Goal: Task Accomplishment & Management: Manage account settings

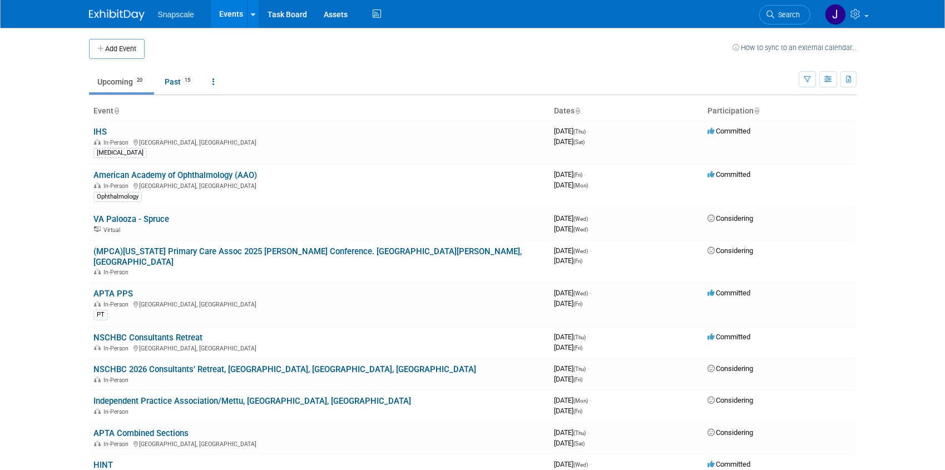
click at [98, 131] on link "IHS" at bounding box center [99, 132] width 13 height 10
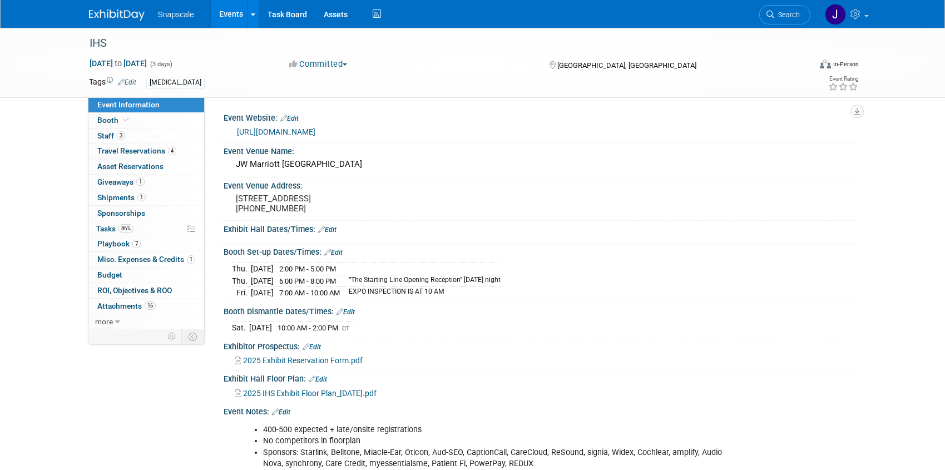
click at [292, 132] on link "https://www.ihsinfo.org/conference" at bounding box center [276, 131] width 78 height 9
click at [136, 164] on span "Asset Reservations 0" at bounding box center [130, 166] width 66 height 9
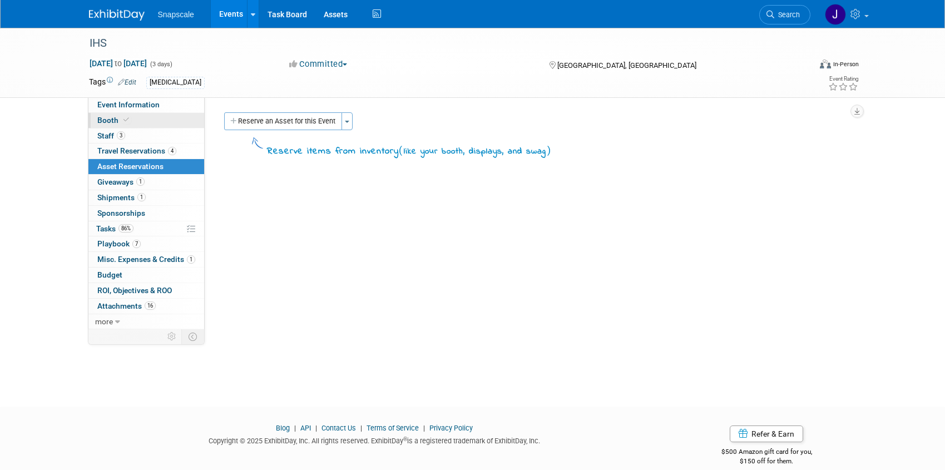
click at [108, 119] on span "Booth" at bounding box center [114, 120] width 34 height 9
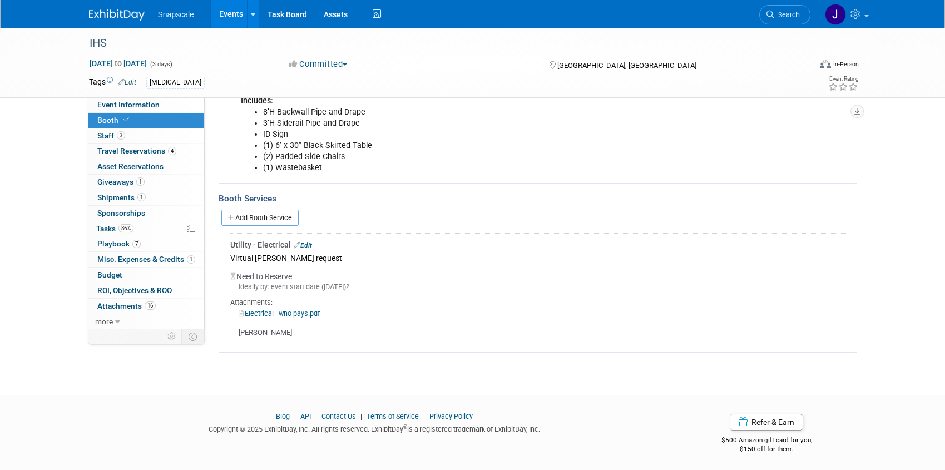
scroll to position [176, 0]
click at [305, 244] on link "Edit" at bounding box center [303, 245] width 18 height 8
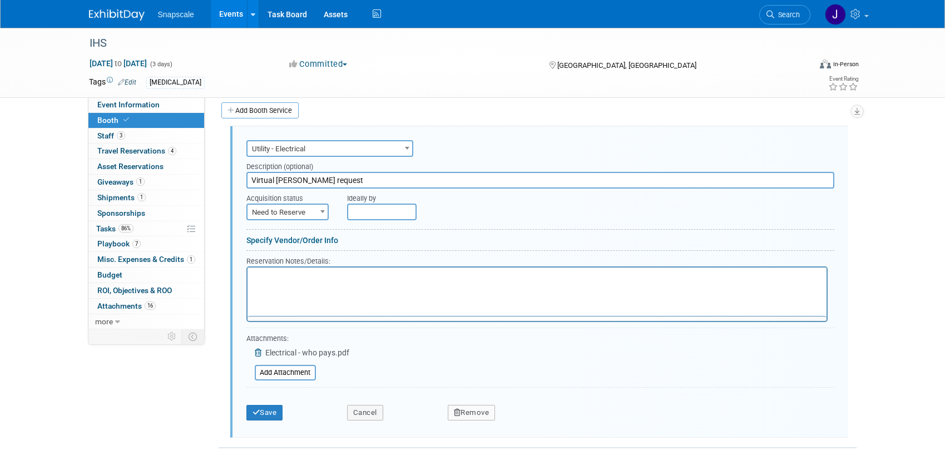
scroll to position [0, 0]
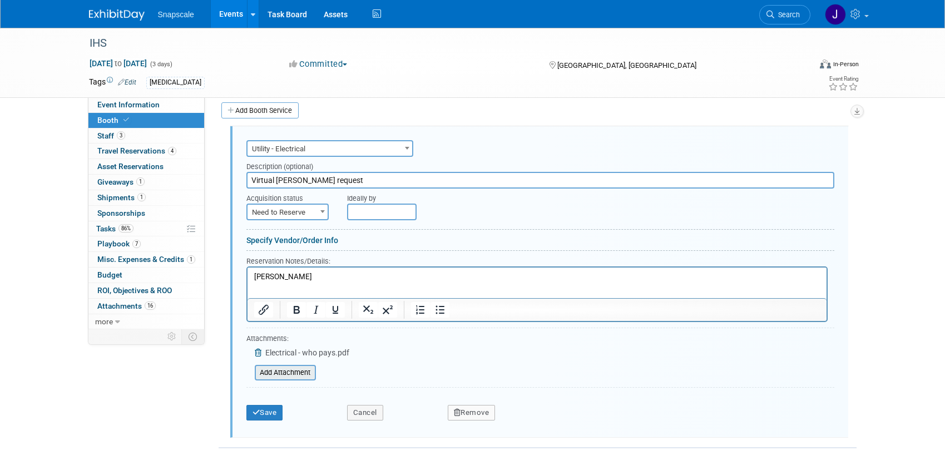
click at [289, 368] on input "file" at bounding box center [248, 372] width 132 height 13
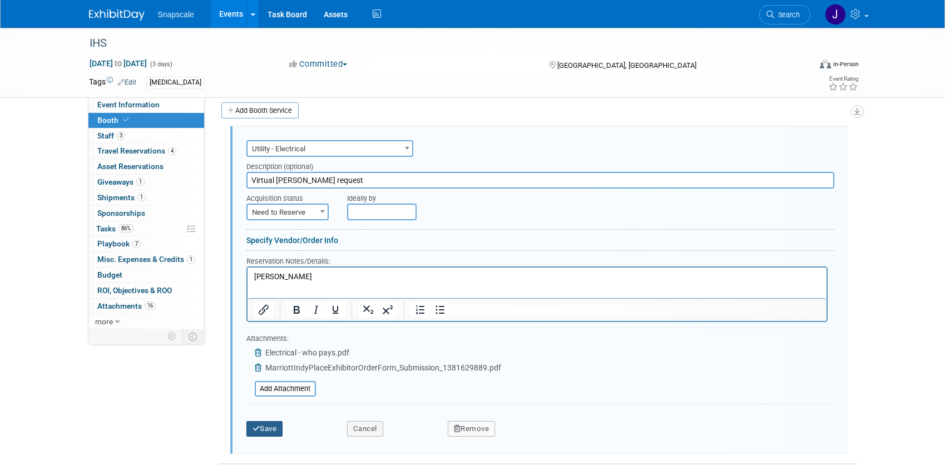
click at [270, 424] on button "Save" at bounding box center [264, 429] width 37 height 16
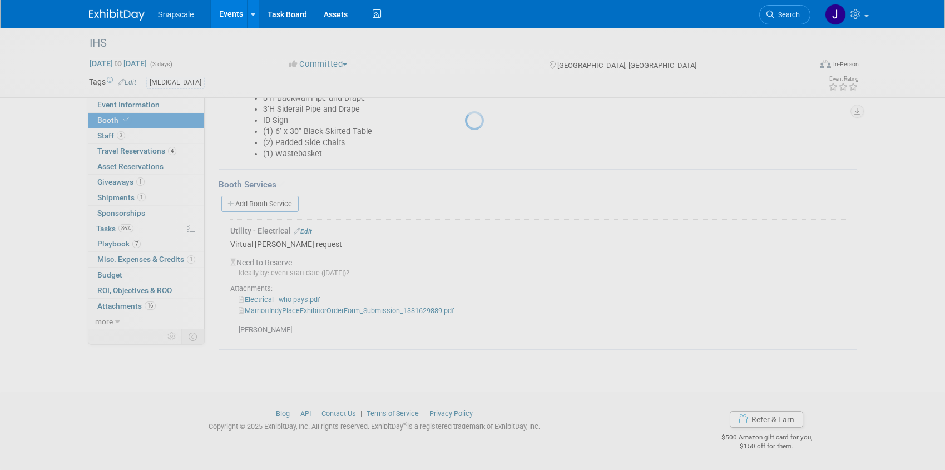
scroll to position [190, 0]
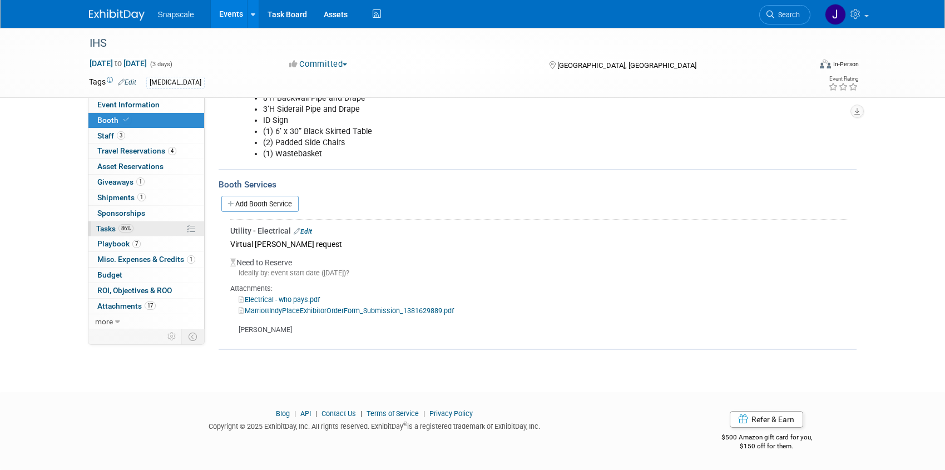
click at [108, 232] on span "Tasks 86%" at bounding box center [114, 228] width 37 height 9
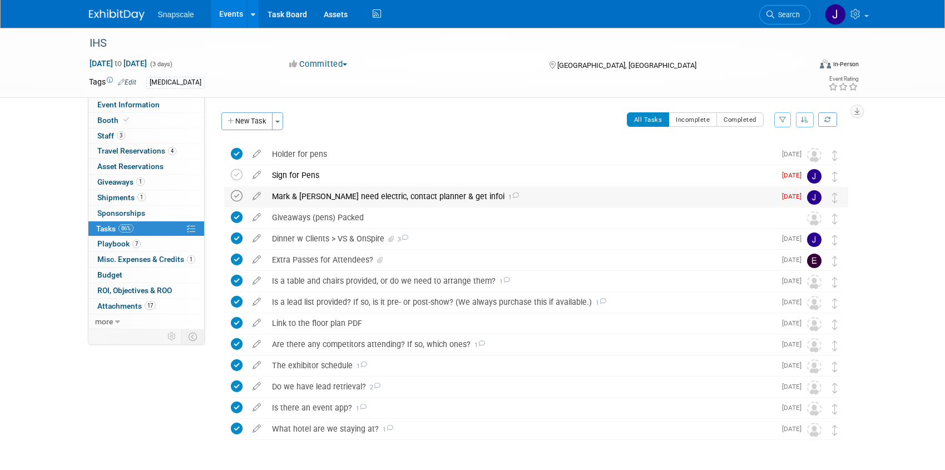
click at [236, 199] on icon at bounding box center [237, 196] width 12 height 12
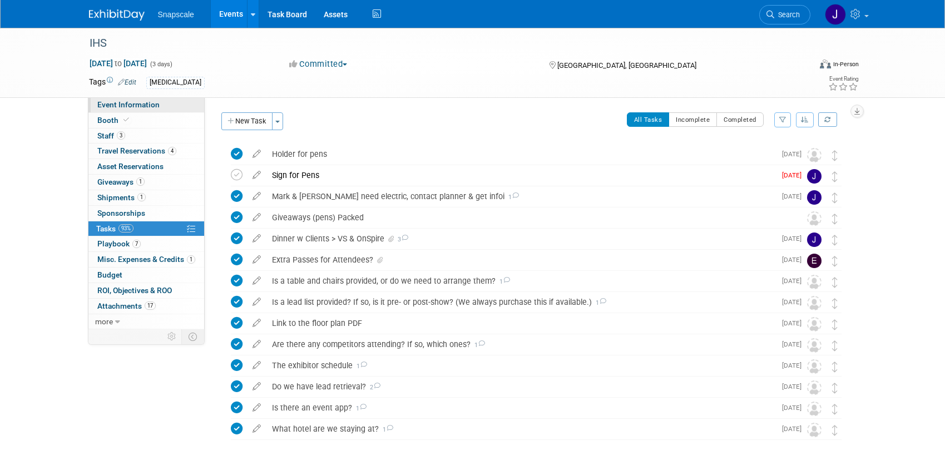
click at [149, 109] on link "Event Information" at bounding box center [146, 104] width 116 height 15
